Goal: Information Seeking & Learning: Compare options

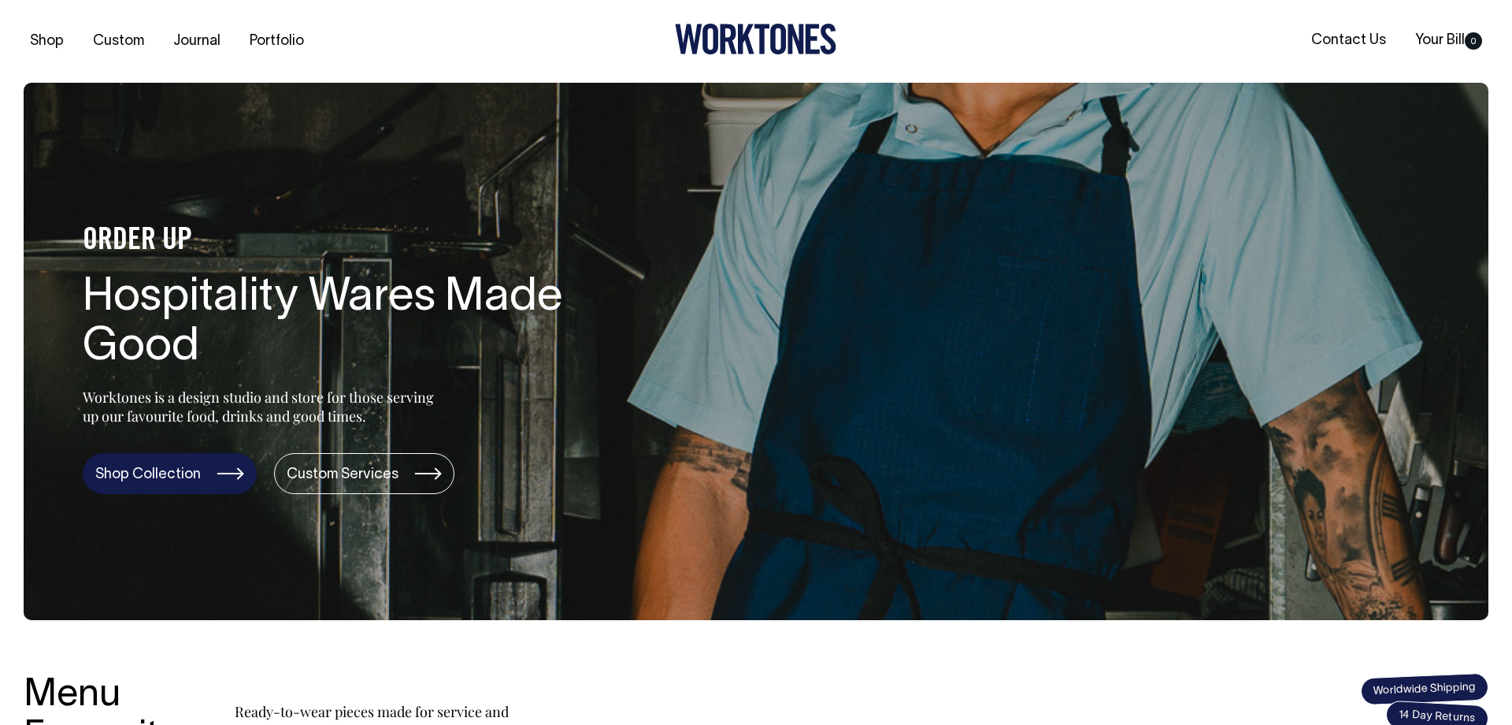
click at [157, 473] on link "Shop Collection" at bounding box center [170, 473] width 174 height 41
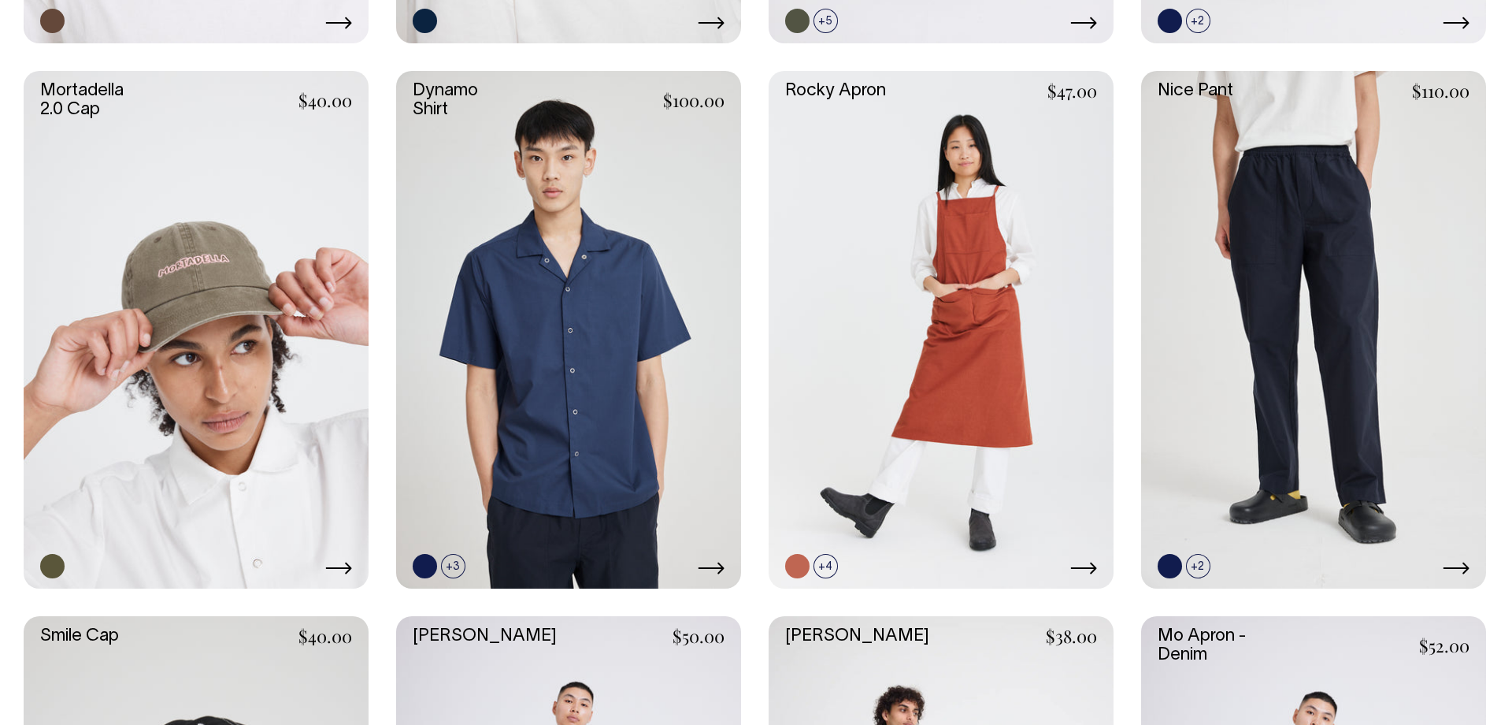
scroll to position [1781, 0]
click at [1353, 261] on link at bounding box center [1313, 330] width 345 height 518
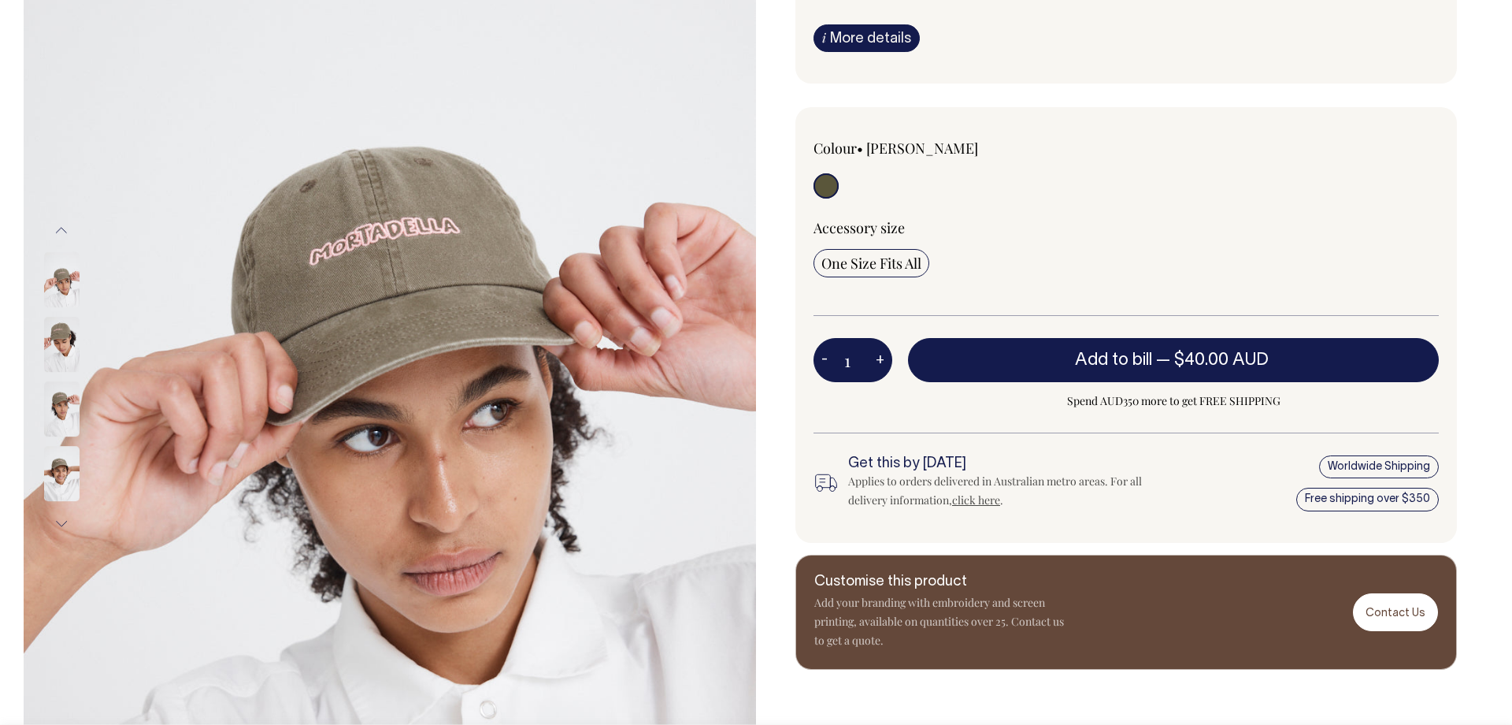
scroll to position [255, 0]
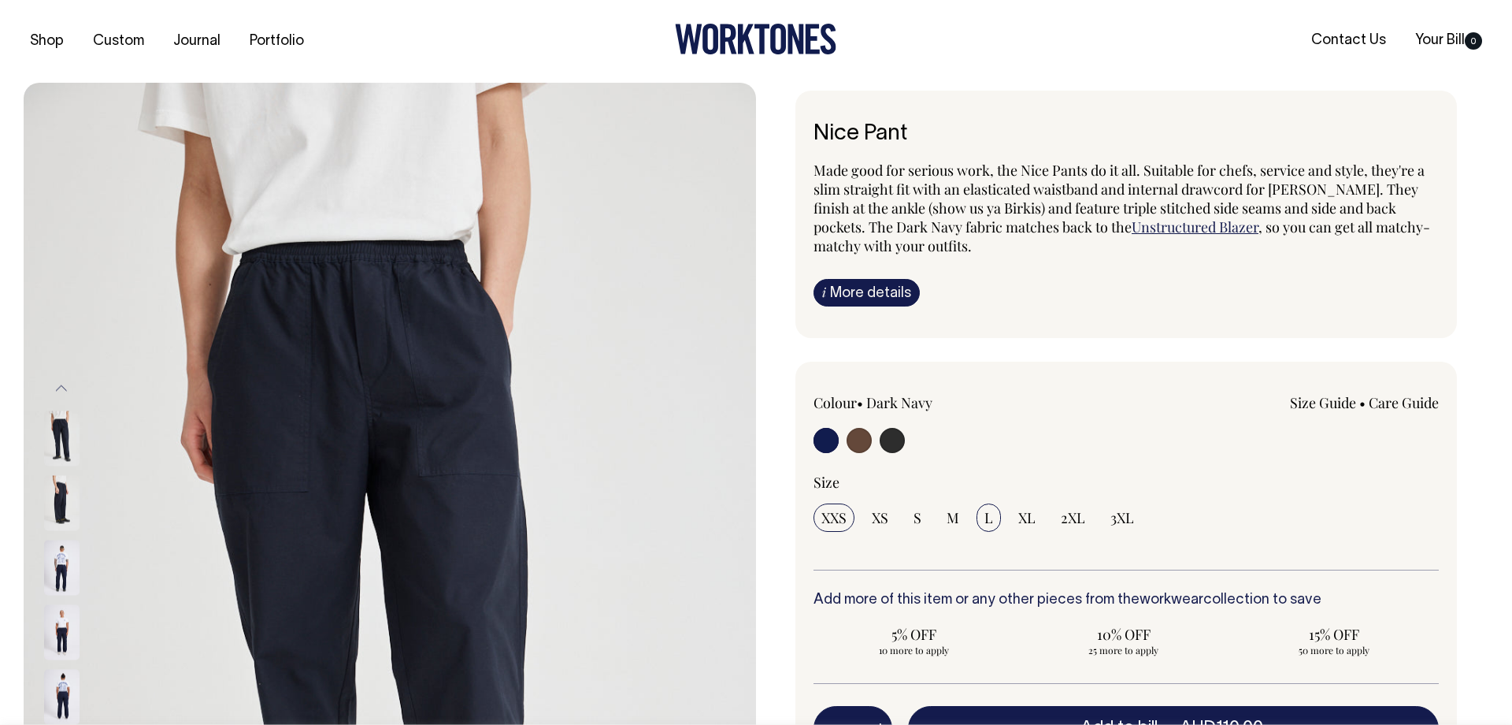
click at [992, 521] on span "L" at bounding box center [989, 517] width 9 height 19
click at [992, 521] on input "L" at bounding box center [989, 517] width 24 height 28
radio input "true"
select select "L"
click at [863, 440] on input "radio" at bounding box center [859, 440] width 25 height 25
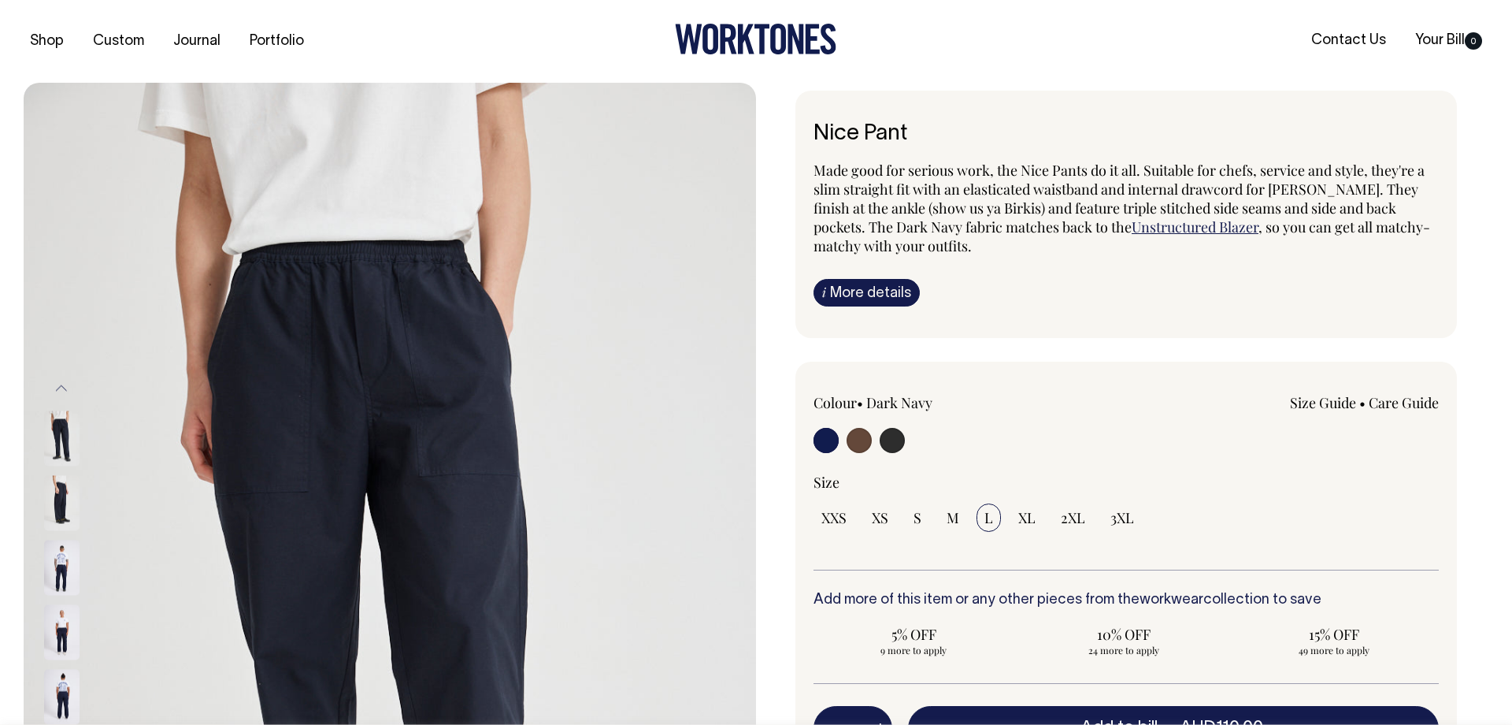
radio input "true"
select select "Chocolate"
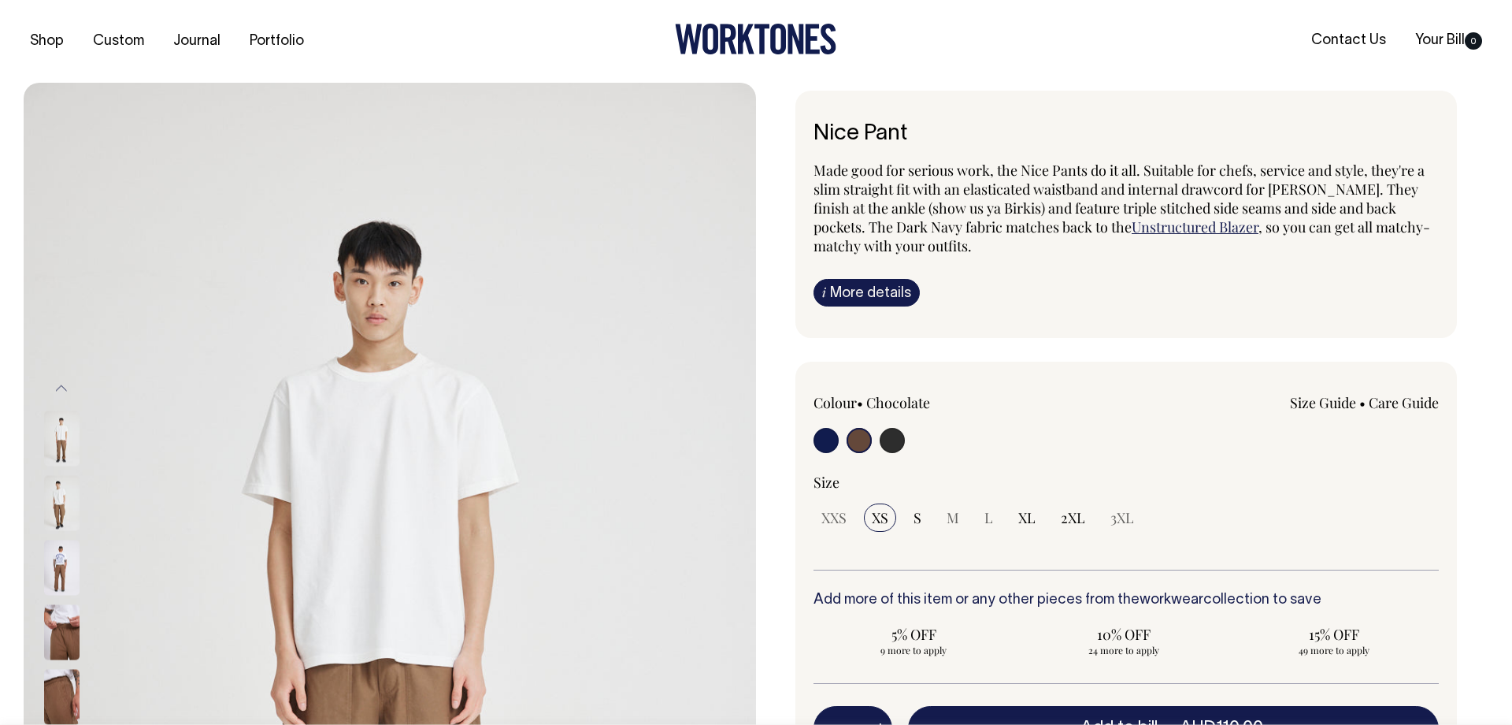
click at [903, 443] on input "radio" at bounding box center [892, 440] width 25 height 25
radio input "true"
select select "Charcoal"
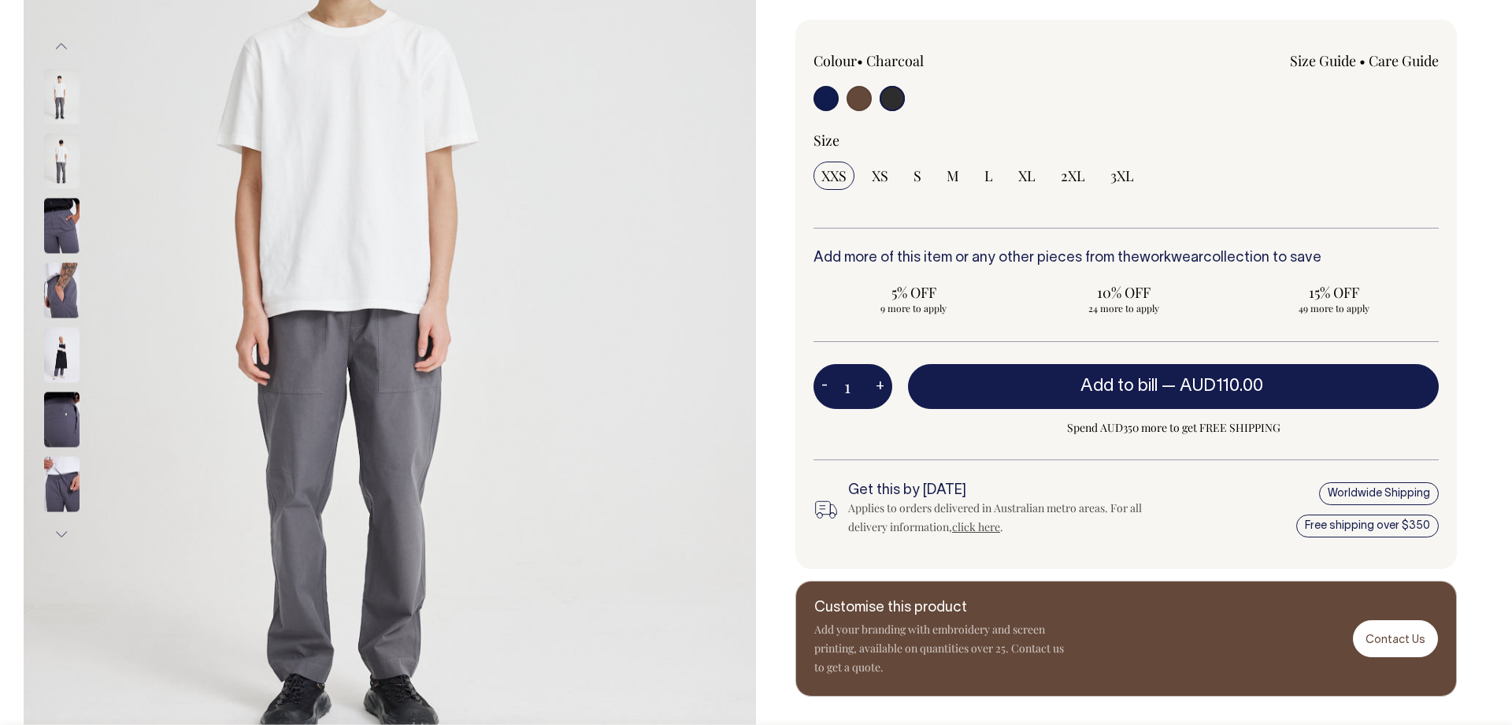
click at [820, 94] on input "radio" at bounding box center [826, 98] width 25 height 25
radio input "true"
select select "Dark Navy"
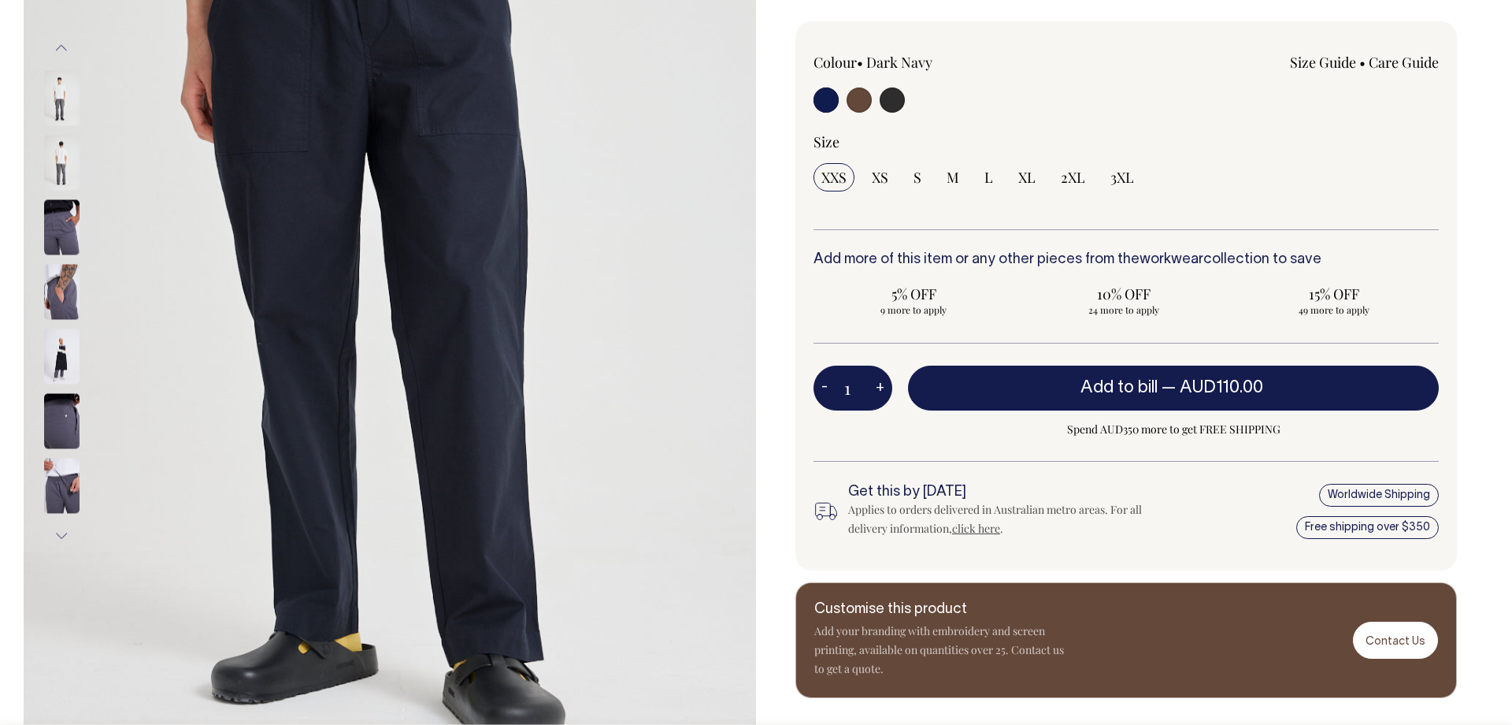
scroll to position [340, 0]
click at [859, 101] on input "radio" at bounding box center [859, 99] width 25 height 25
radio input "true"
radio input "false"
radio input "true"
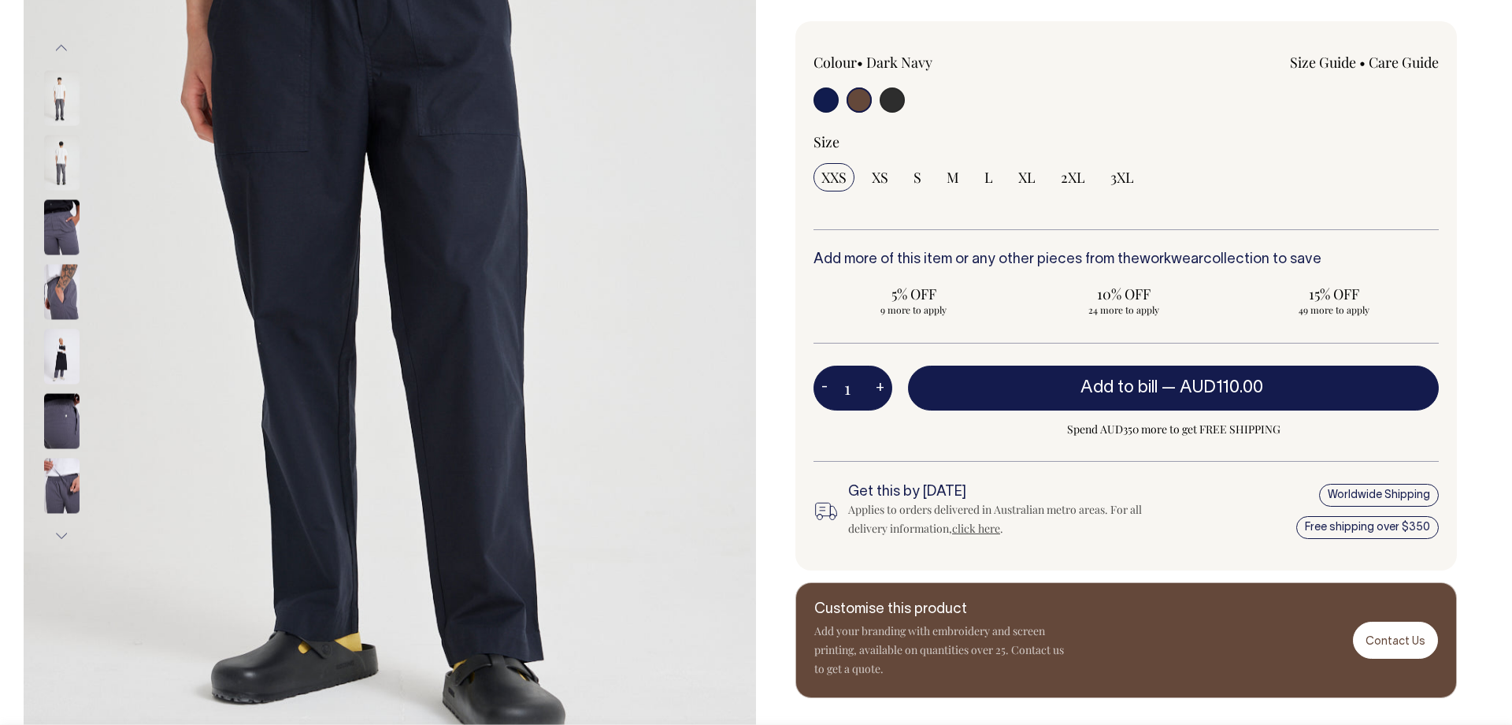
select select "Chocolate"
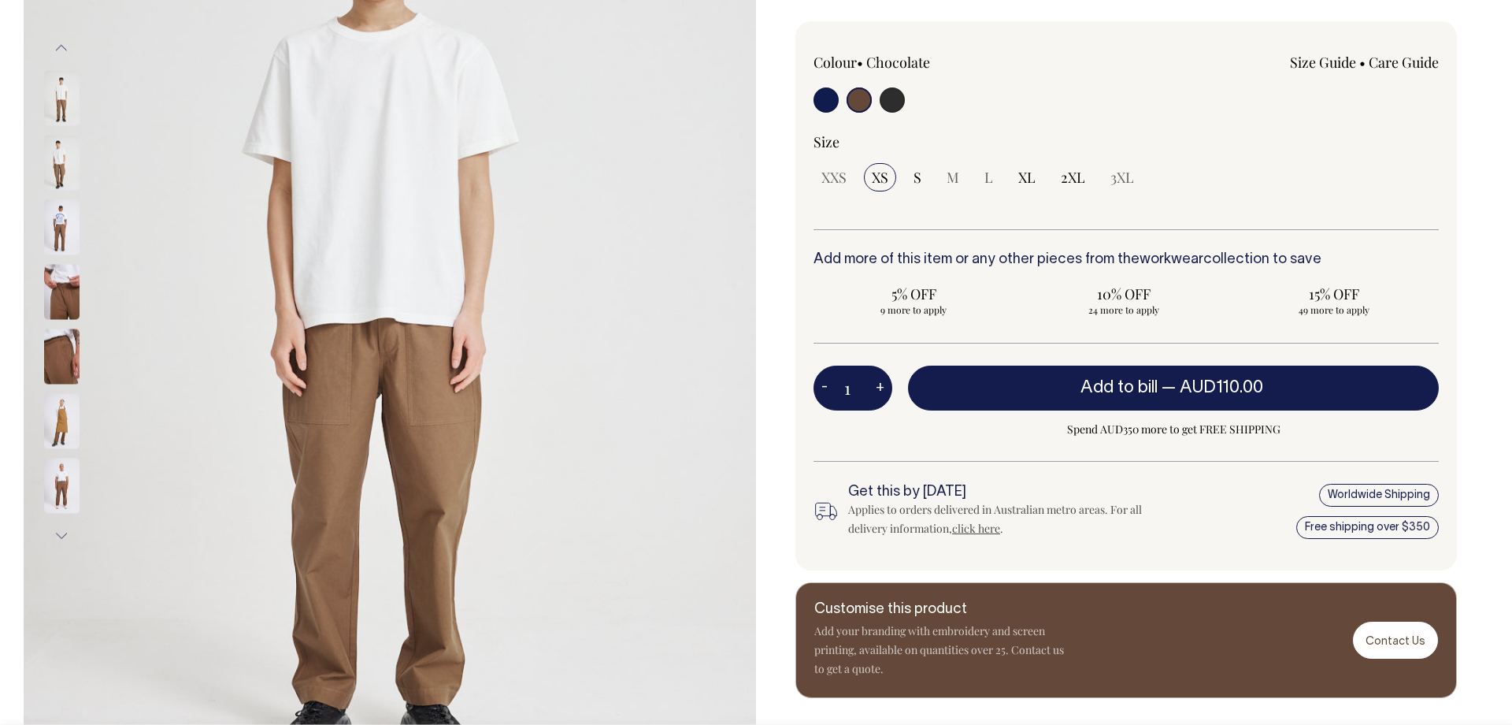
click at [830, 107] on input "radio" at bounding box center [826, 99] width 25 height 25
radio input "true"
select select "Dark Navy"
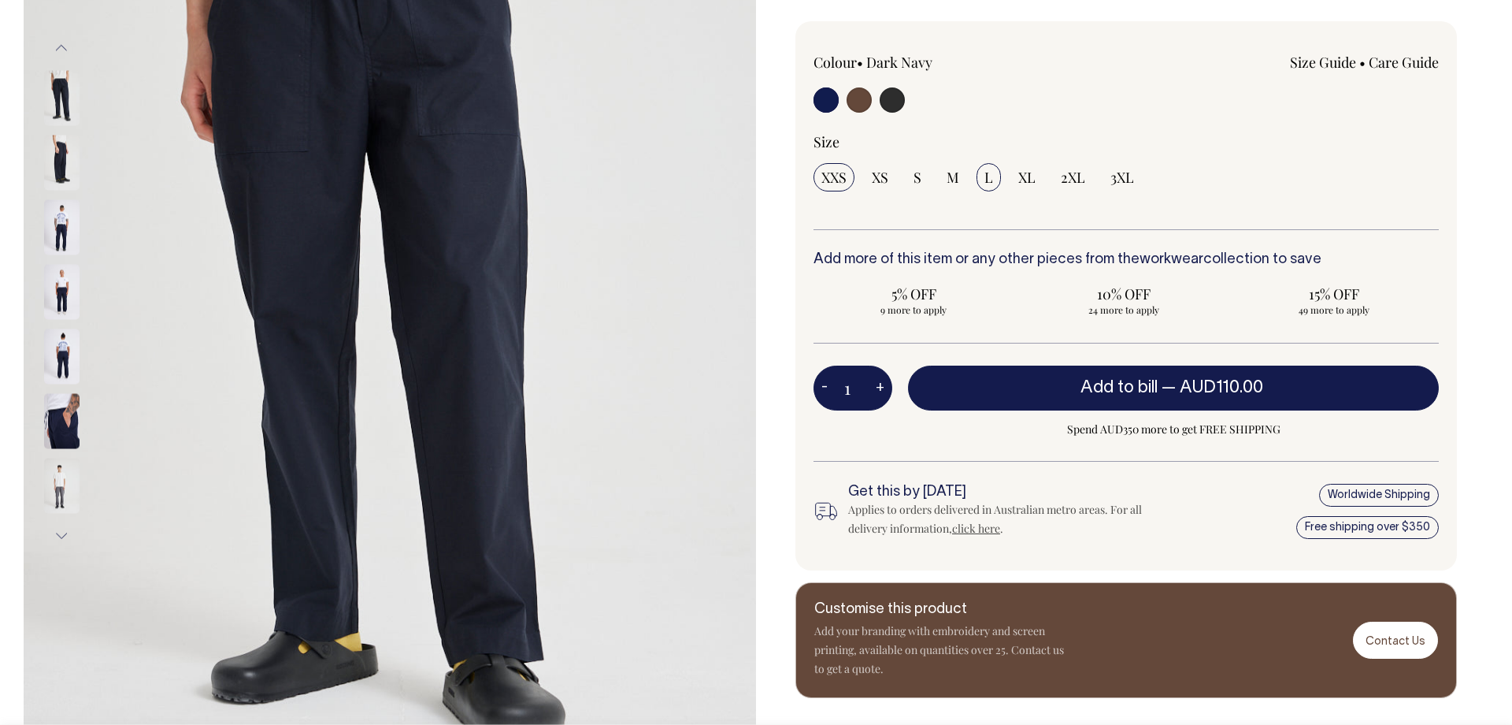
click at [980, 180] on input "L" at bounding box center [989, 177] width 24 height 28
radio input "true"
